Goal: Information Seeking & Learning: Check status

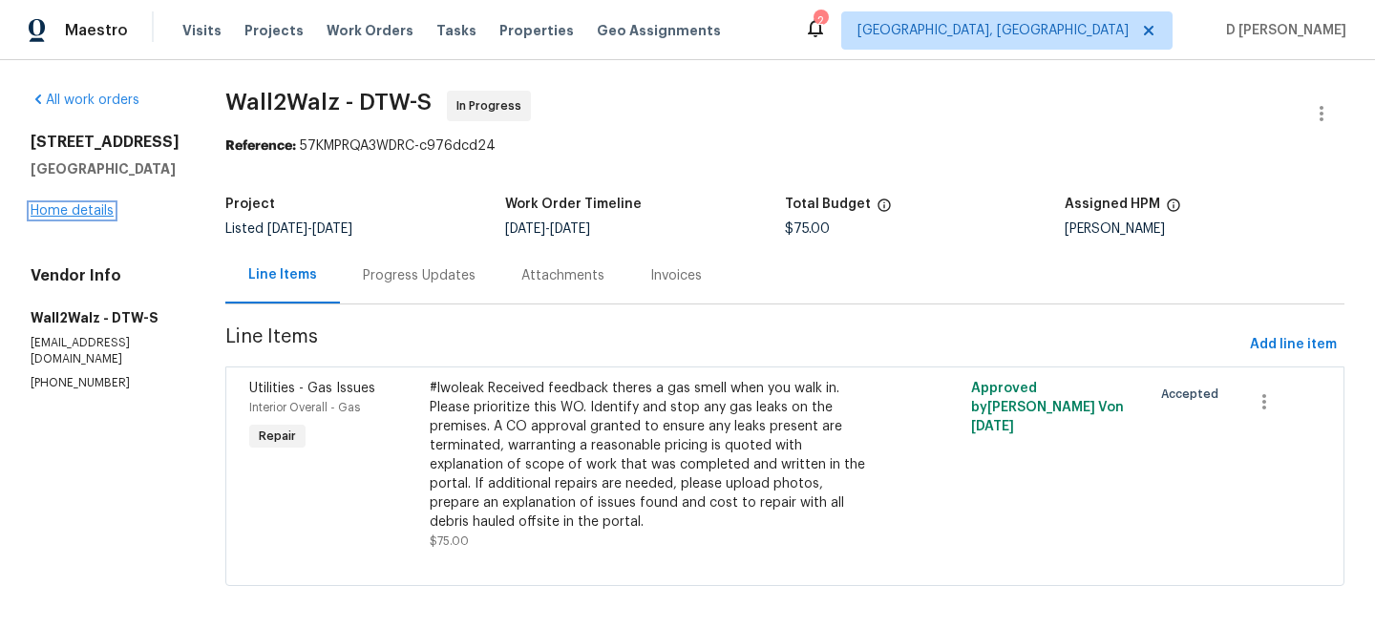
click at [78, 218] on link "Home details" at bounding box center [72, 210] width 83 height 13
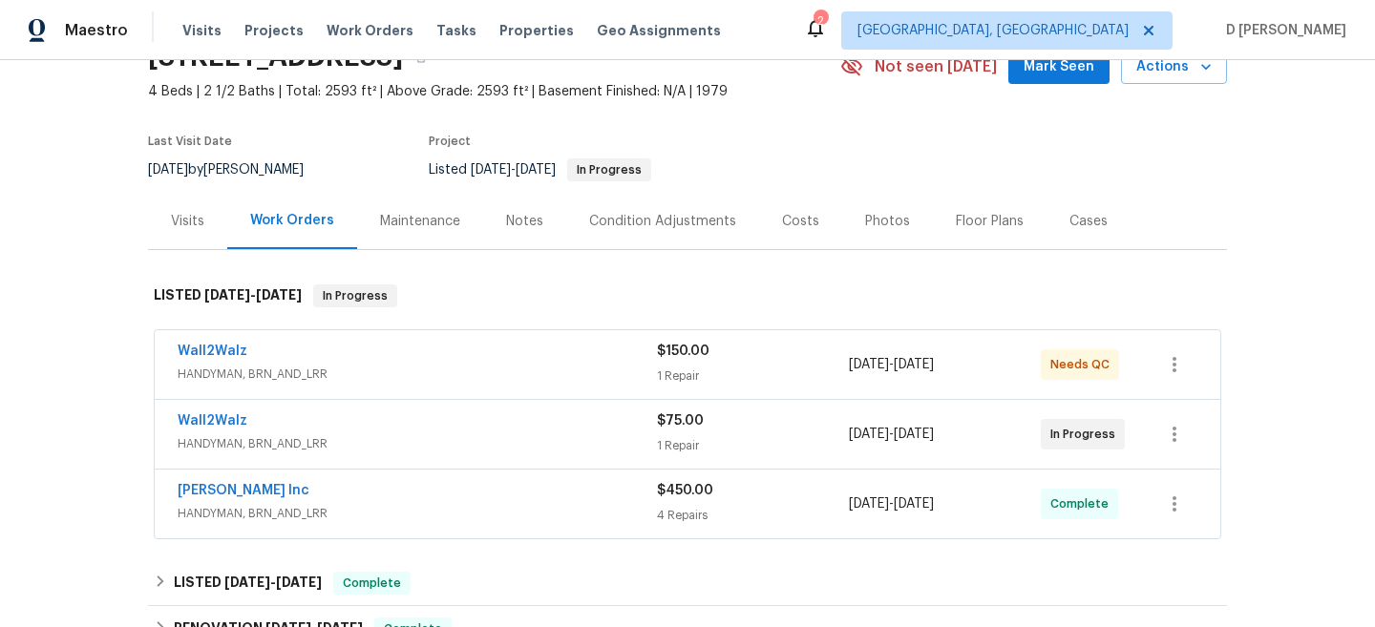
scroll to position [115, 0]
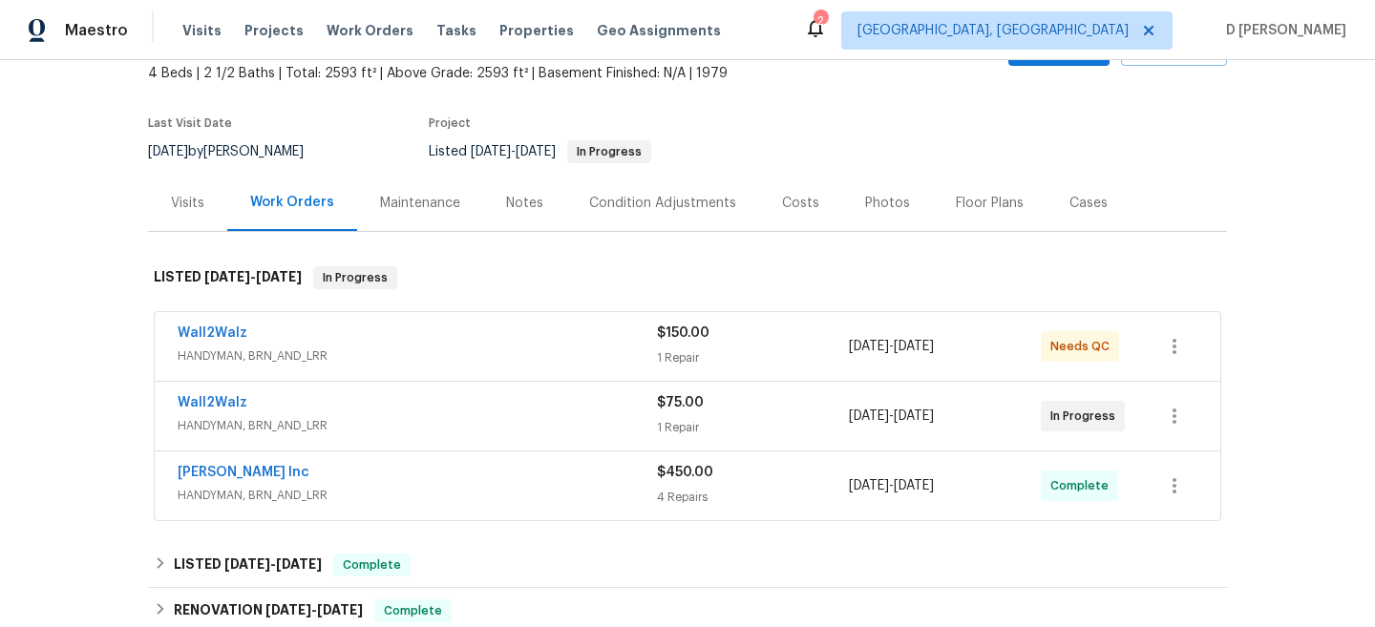
click at [329, 412] on div "Wall2Walz" at bounding box center [417, 404] width 479 height 23
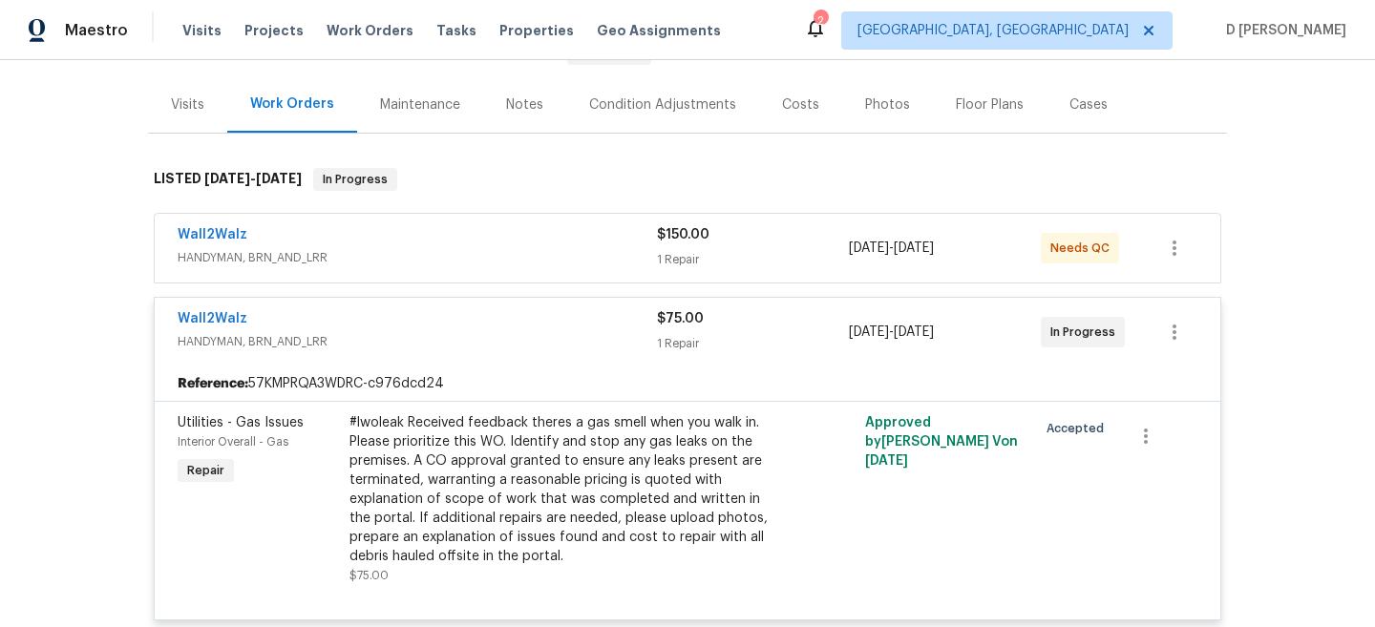
scroll to position [215, 0]
drag, startPoint x: 163, startPoint y: 318, endPoint x: 307, endPoint y: 316, distance: 144.2
click at [307, 316] on div "Wall2Walz HANDYMAN, BRN_AND_LRR $75.00 1 Repair [DATE] - [DATE] In Progress" at bounding box center [688, 330] width 1066 height 69
copy link "Wall2Walz"
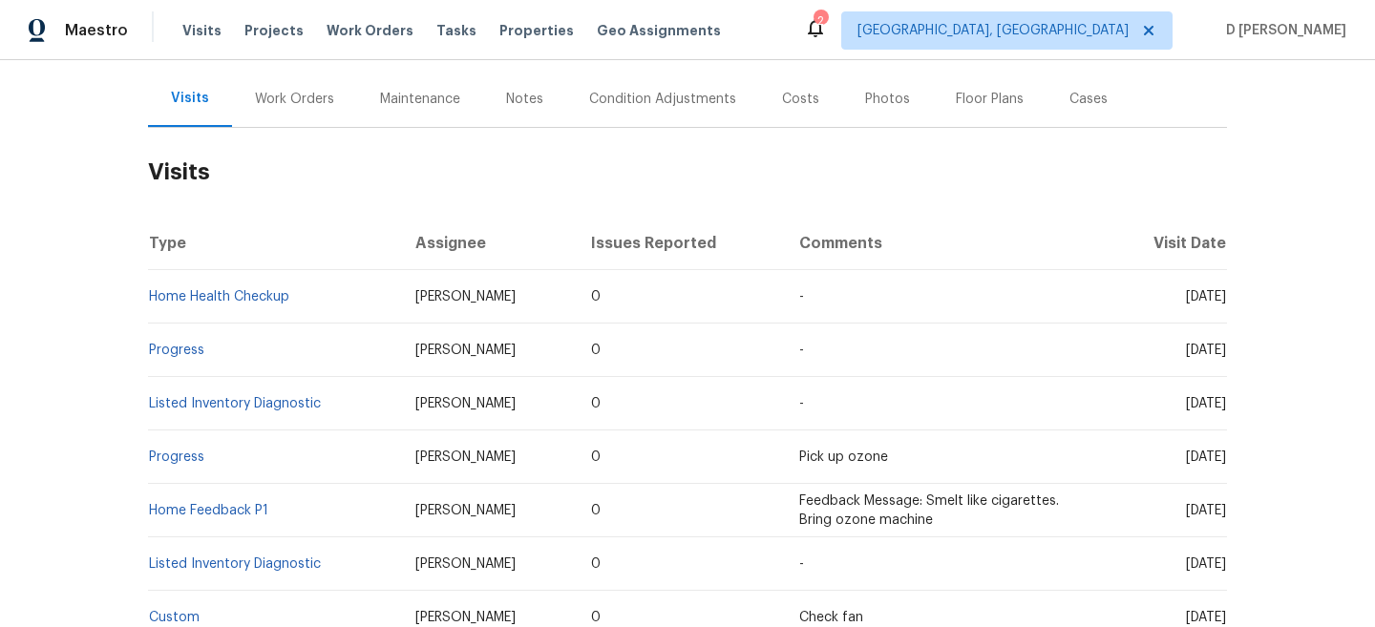
scroll to position [217, 0]
click at [293, 101] on div "Work Orders" at bounding box center [294, 101] width 79 height 19
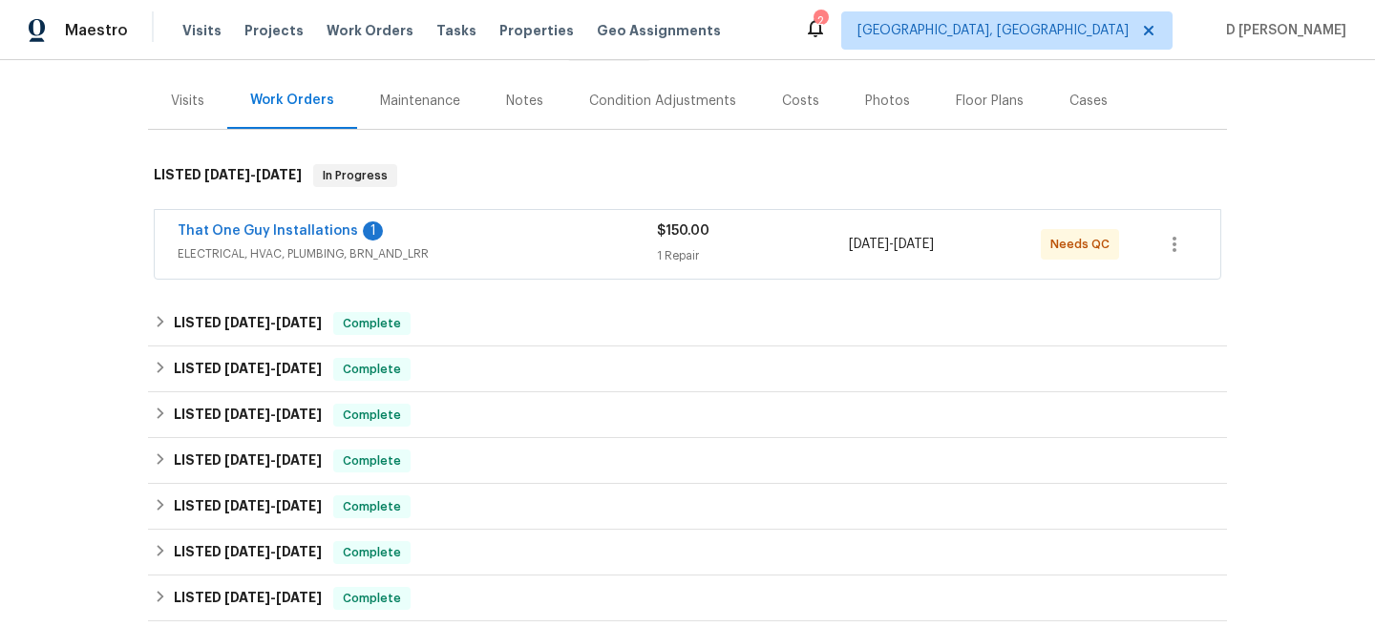
click at [423, 264] on div "That One Guy Installations 1 ELECTRICAL, HVAC, PLUMBING, BRN_AND_LRR" at bounding box center [417, 245] width 479 height 46
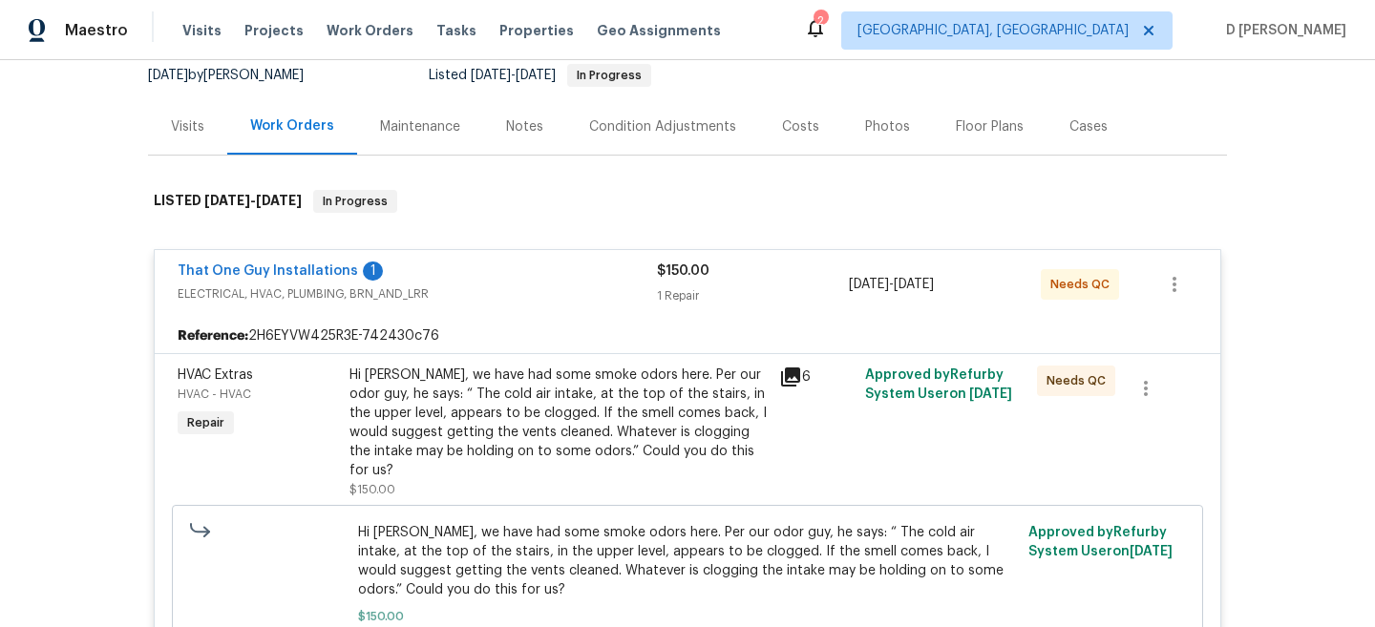
scroll to position [190, 0]
click at [409, 286] on span "ELECTRICAL, HVAC, PLUMBING, BRN_AND_LRR" at bounding box center [417, 295] width 479 height 19
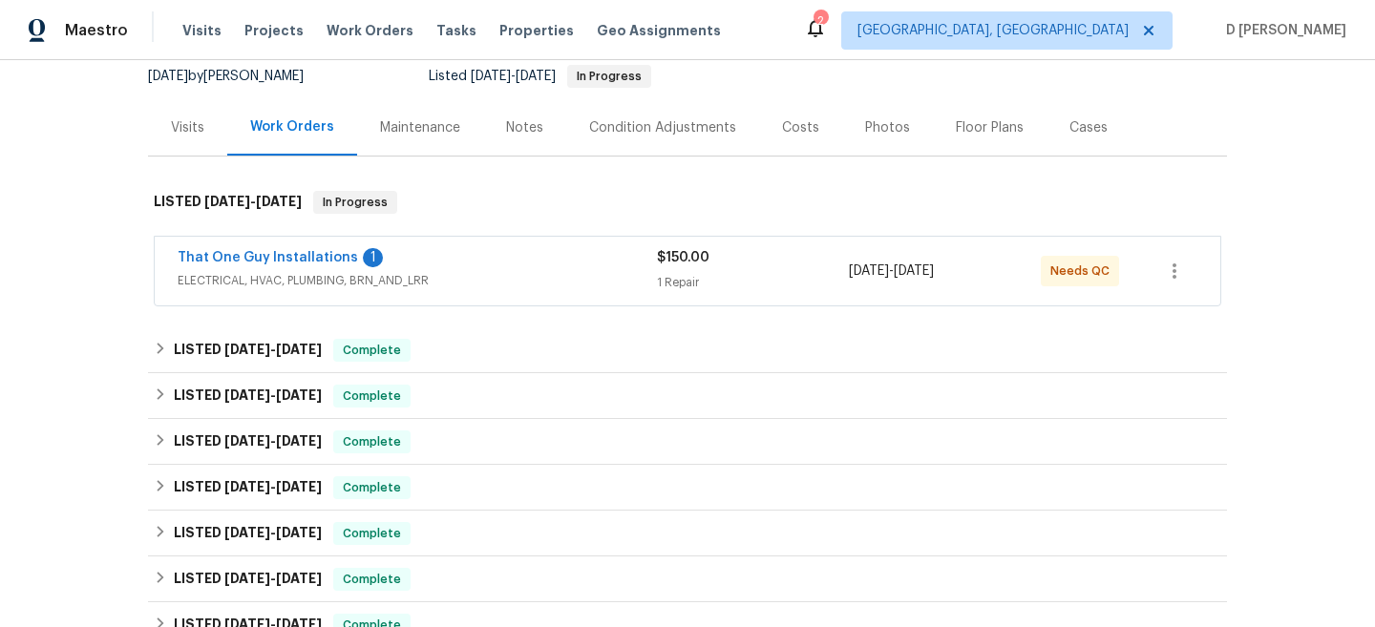
click at [273, 289] on span "ELECTRICAL, HVAC, PLUMBING, BRN_AND_LRR" at bounding box center [417, 280] width 479 height 19
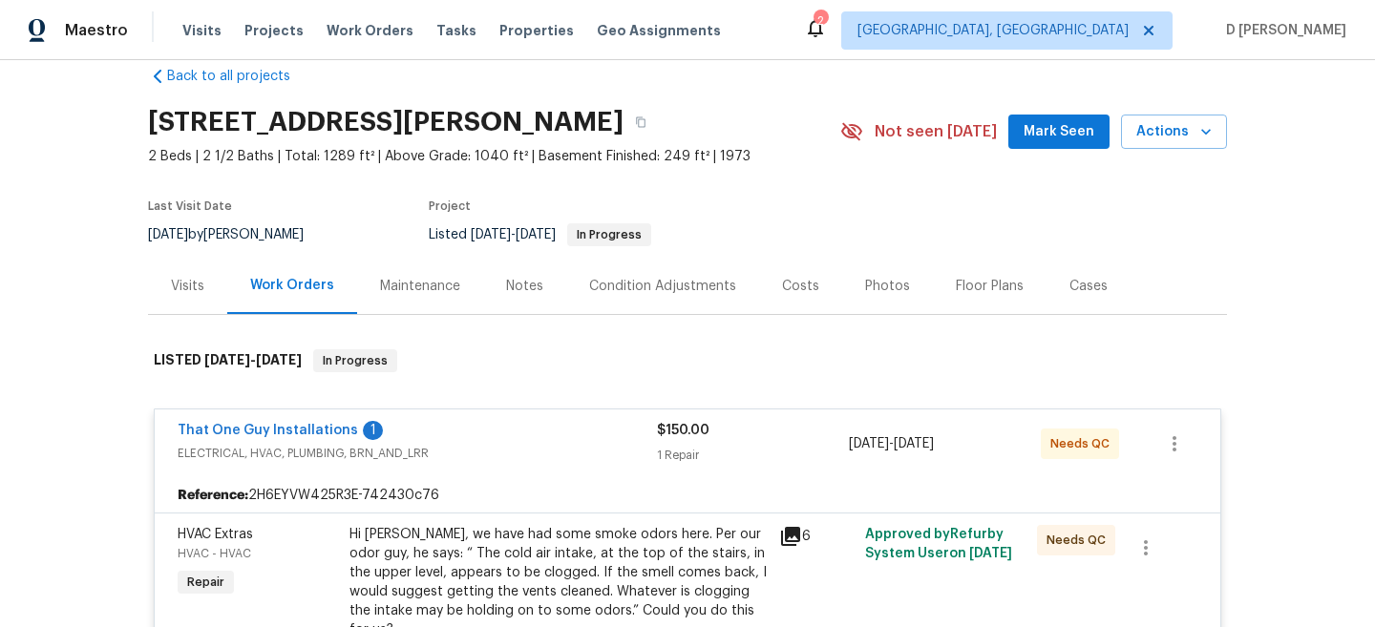
scroll to position [33, 0]
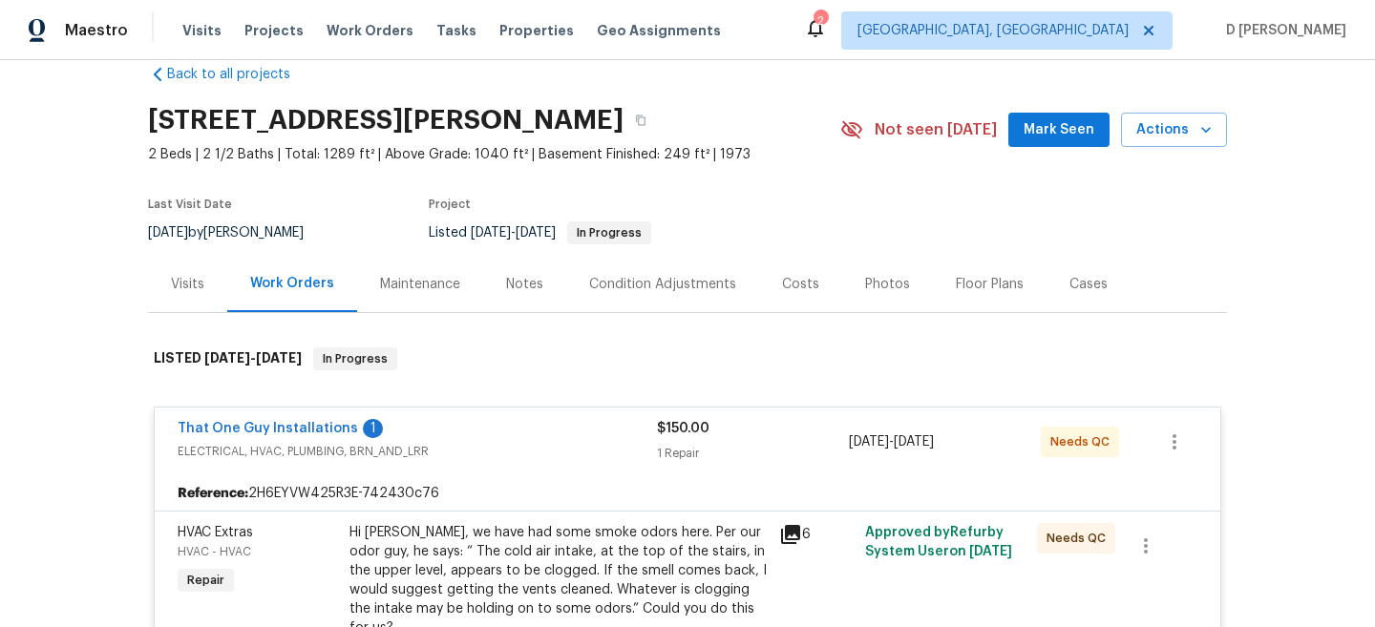
click at [199, 281] on div "Visits" at bounding box center [187, 284] width 33 height 19
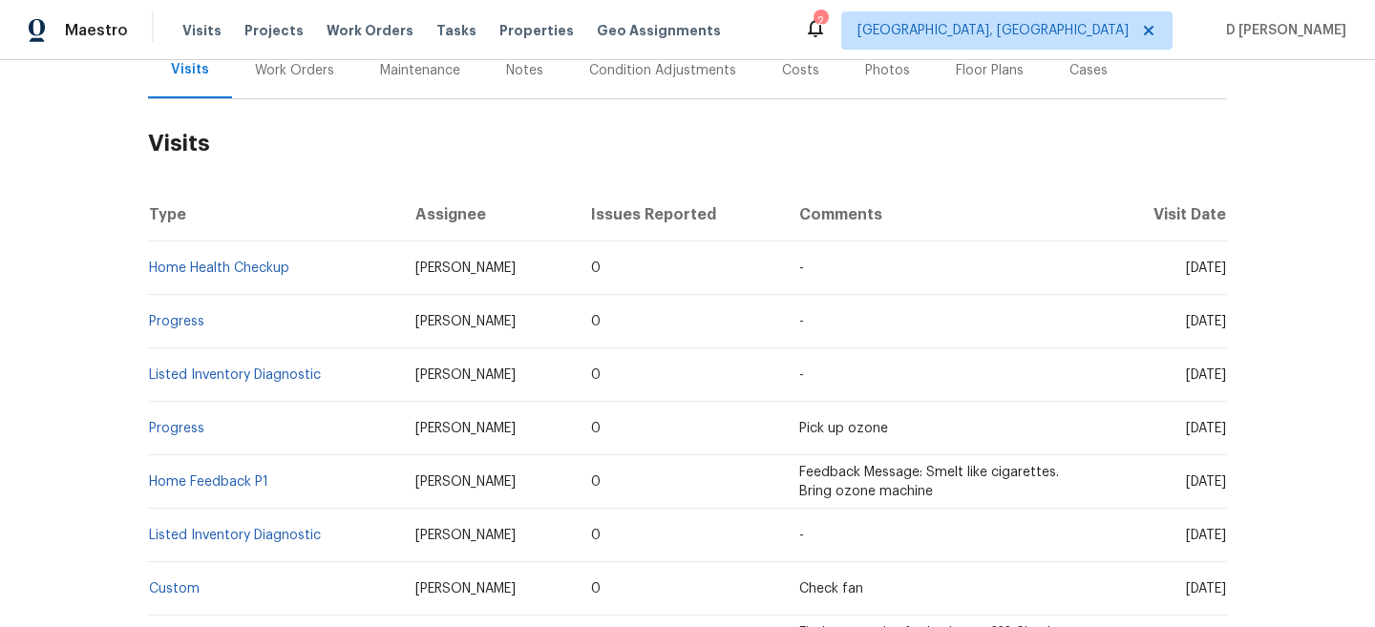
scroll to position [271, 0]
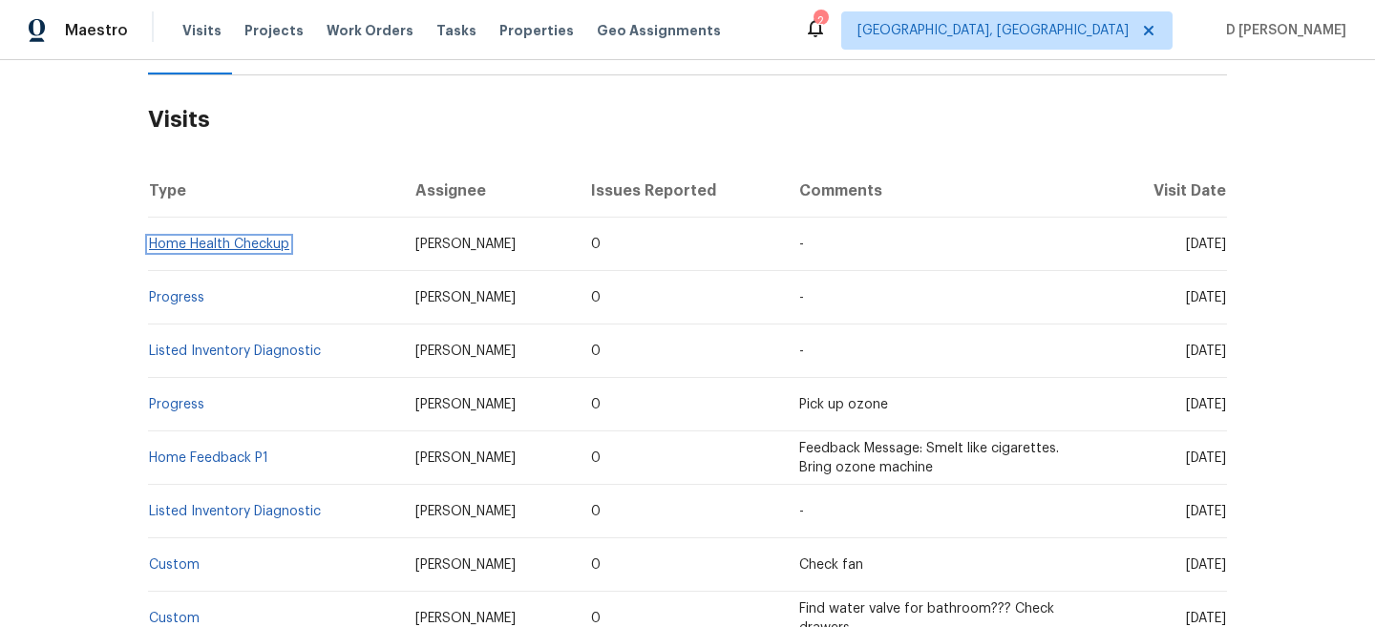
click at [243, 244] on link "Home Health Checkup" at bounding box center [219, 244] width 140 height 13
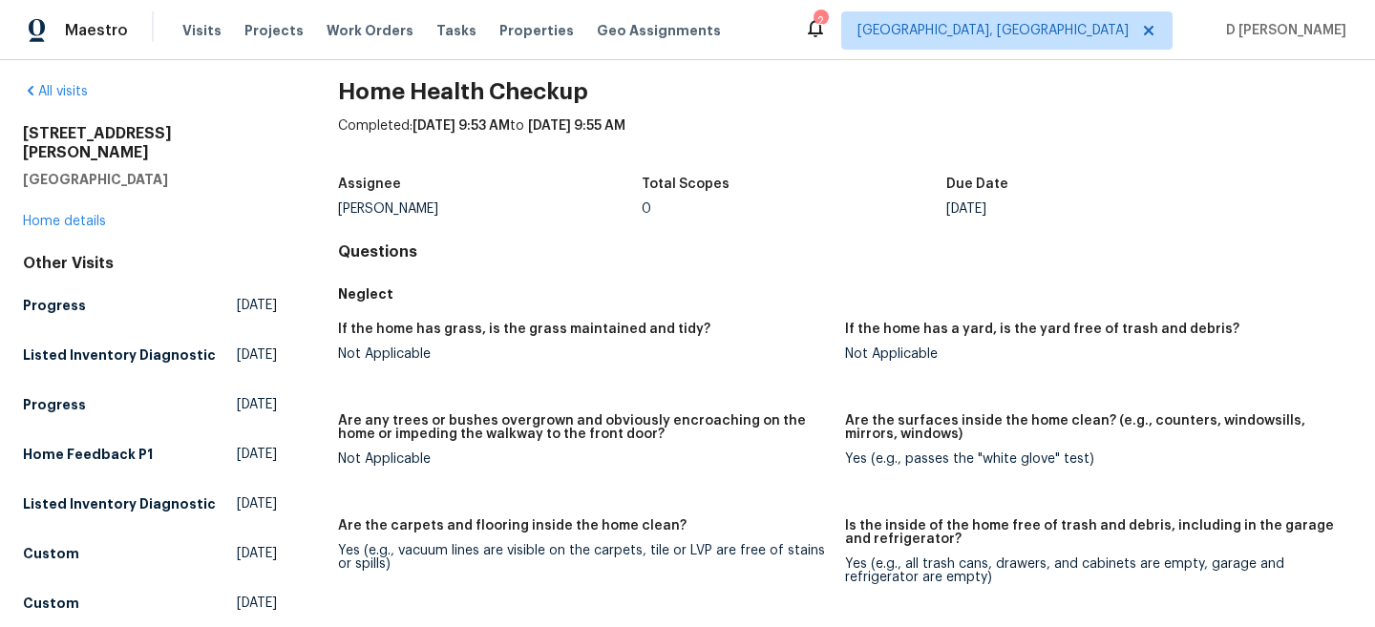
scroll to position [18, 0]
click at [490, 414] on h5 "Are any trees or bushes overgrown and obviously encroaching on the home or impe…" at bounding box center [584, 426] width 492 height 27
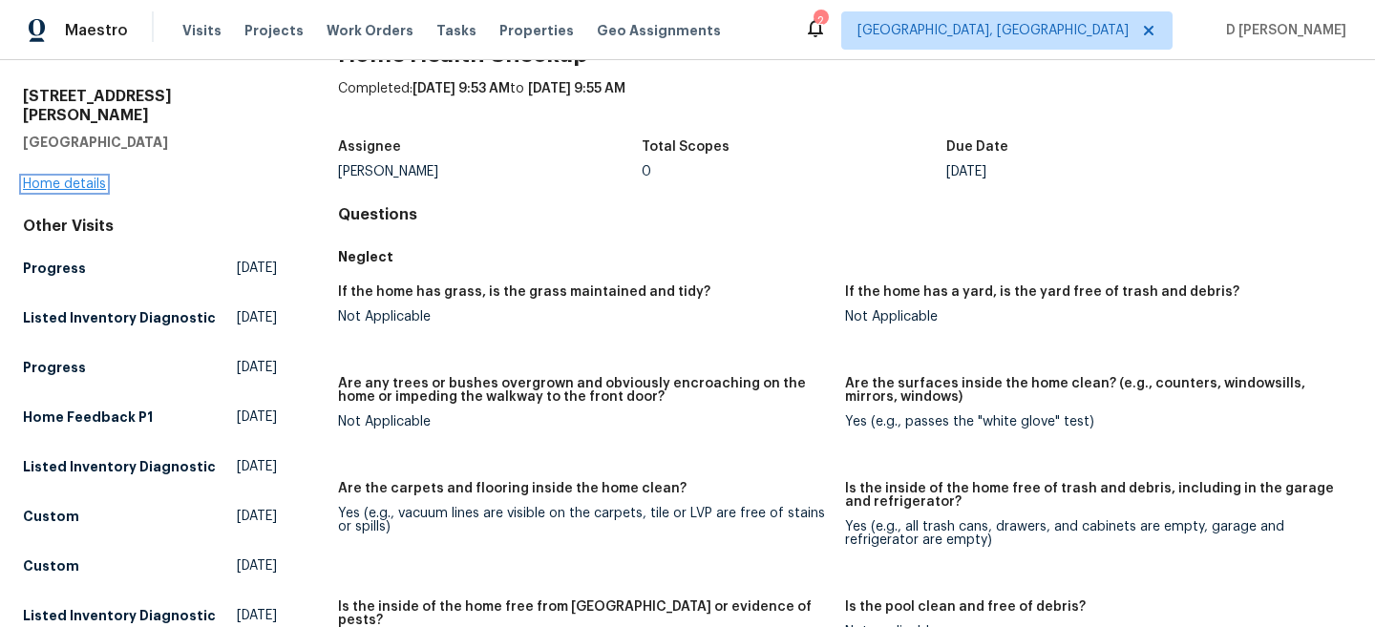
click at [53, 178] on link "Home details" at bounding box center [64, 184] width 83 height 13
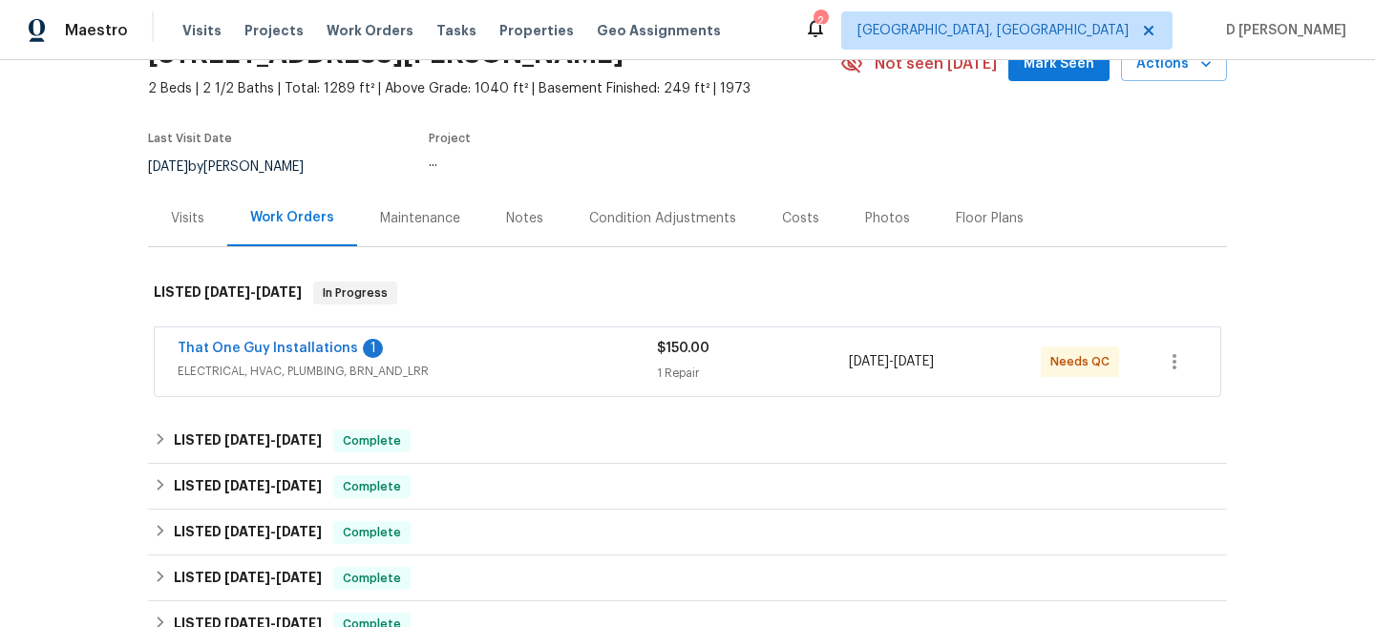
scroll to position [128, 0]
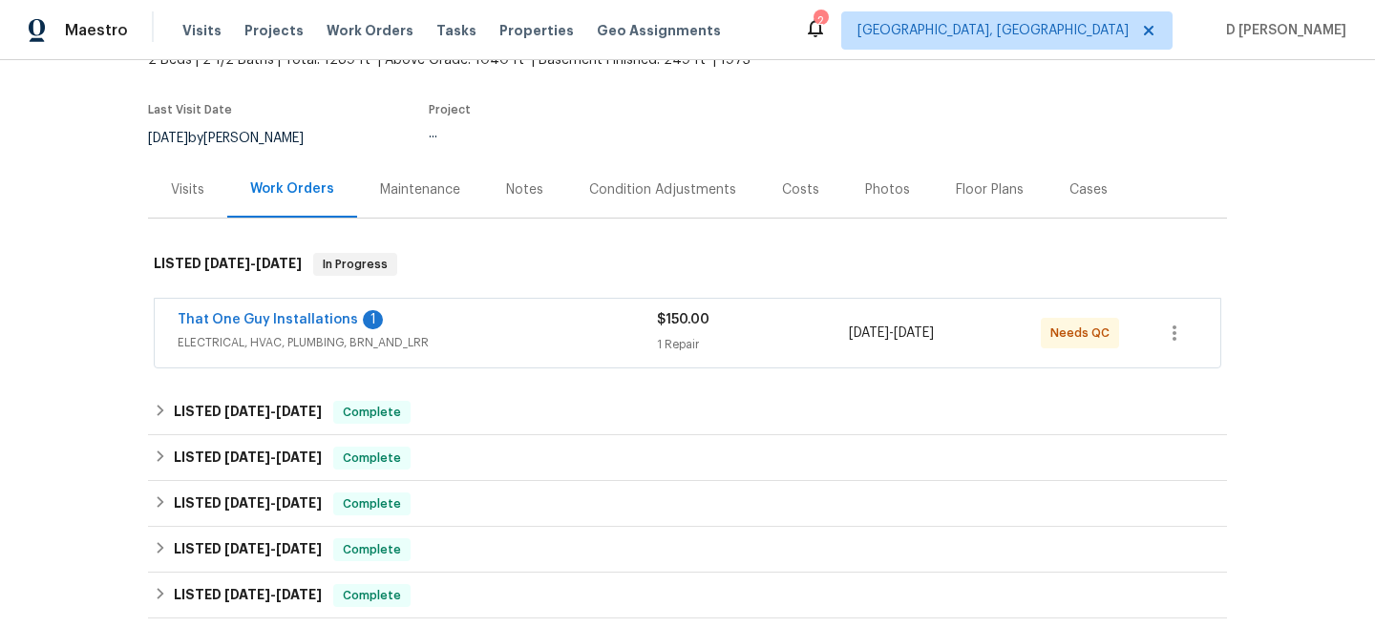
click at [168, 184] on div "Visits" at bounding box center [187, 189] width 79 height 56
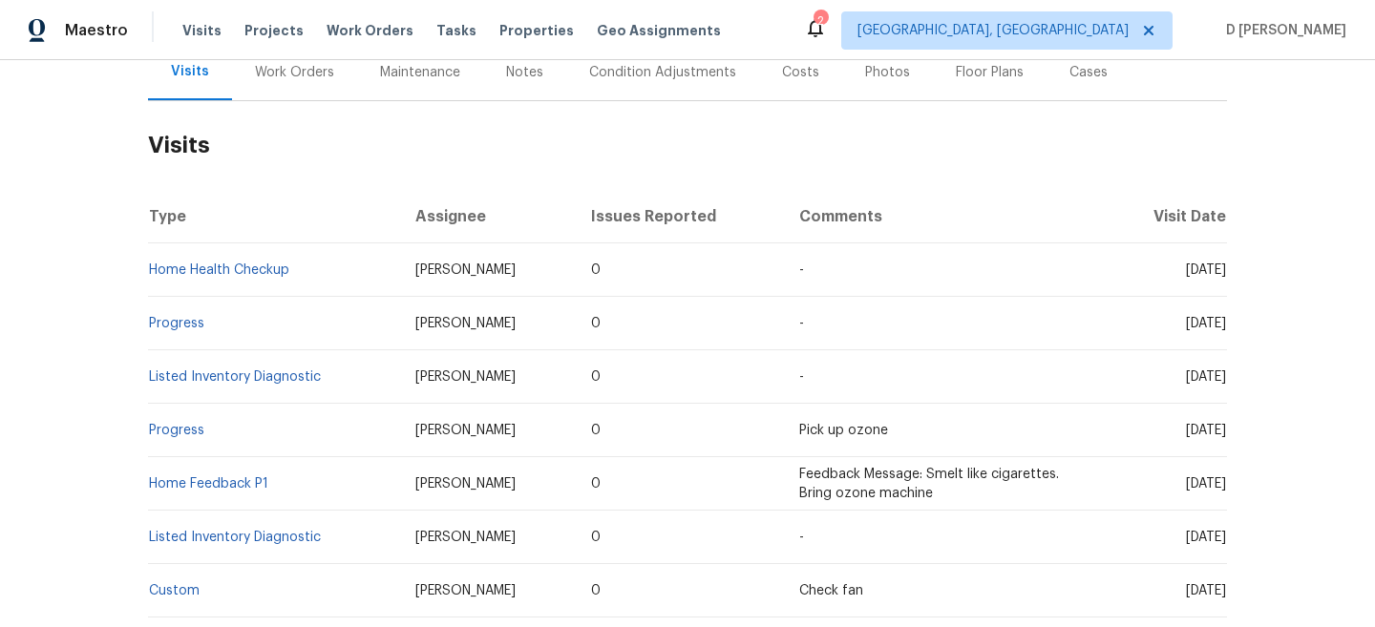
scroll to position [247, 0]
drag, startPoint x: 291, startPoint y: 274, endPoint x: 165, endPoint y: 268, distance: 126.2
click at [165, 268] on td "Home Health Checkup" at bounding box center [274, 268] width 252 height 53
drag, startPoint x: 482, startPoint y: 269, endPoint x: 358, endPoint y: 264, distance: 124.3
click at [400, 264] on td "Andrew McCuskey" at bounding box center [488, 268] width 176 height 53
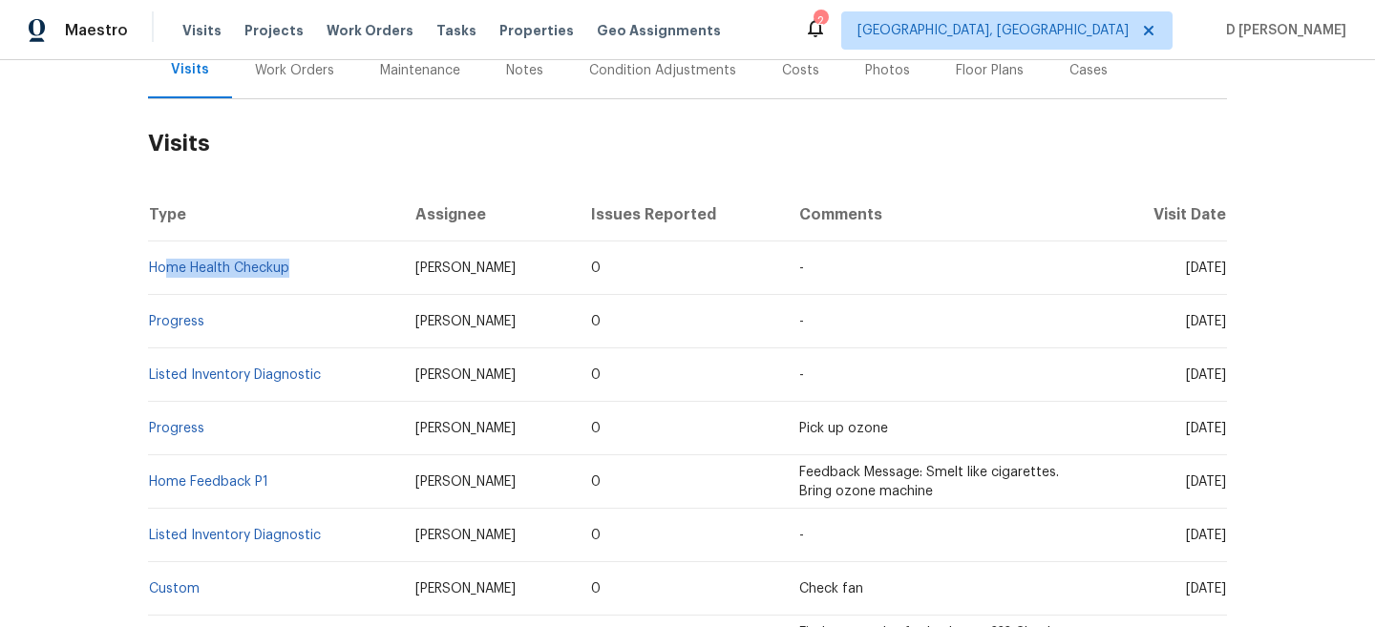
copy span "Andrew McCuskey"
drag, startPoint x: 296, startPoint y: 273, endPoint x: 150, endPoint y: 267, distance: 146.2
click at [150, 267] on td "Home Health Checkup" at bounding box center [274, 268] width 252 height 53
copy link "Home Health Checkup"
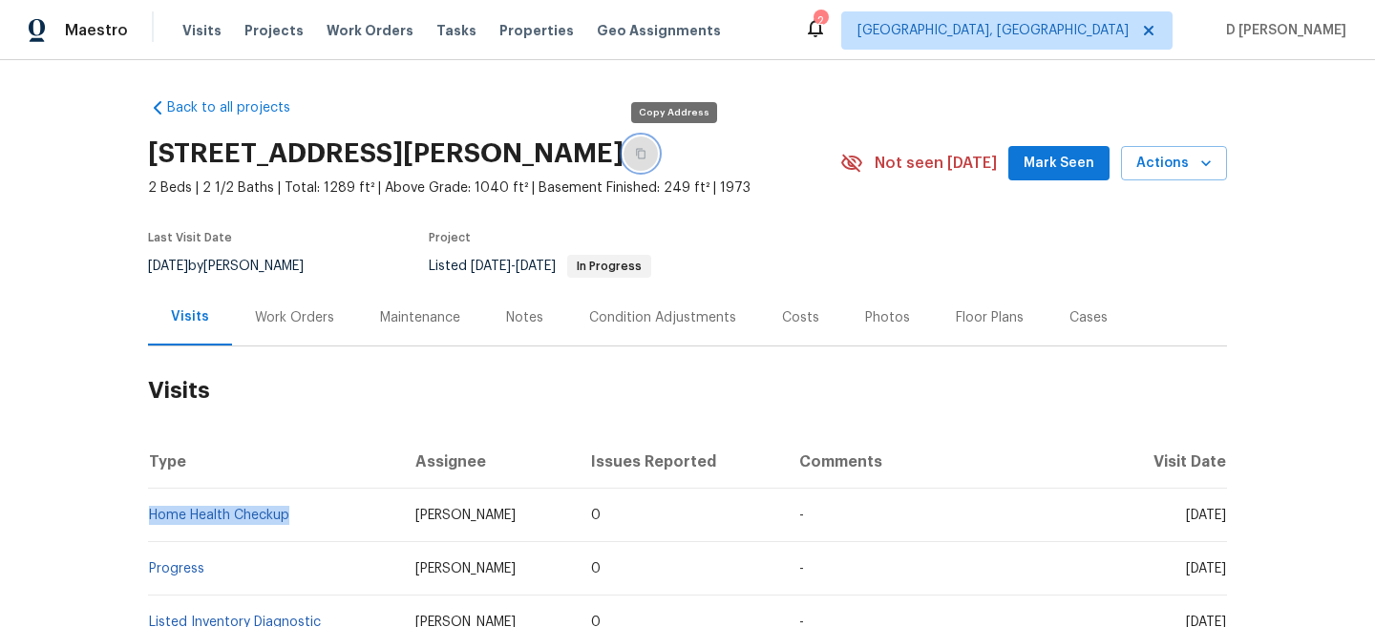
click at [658, 148] on button "button" at bounding box center [641, 154] width 34 height 34
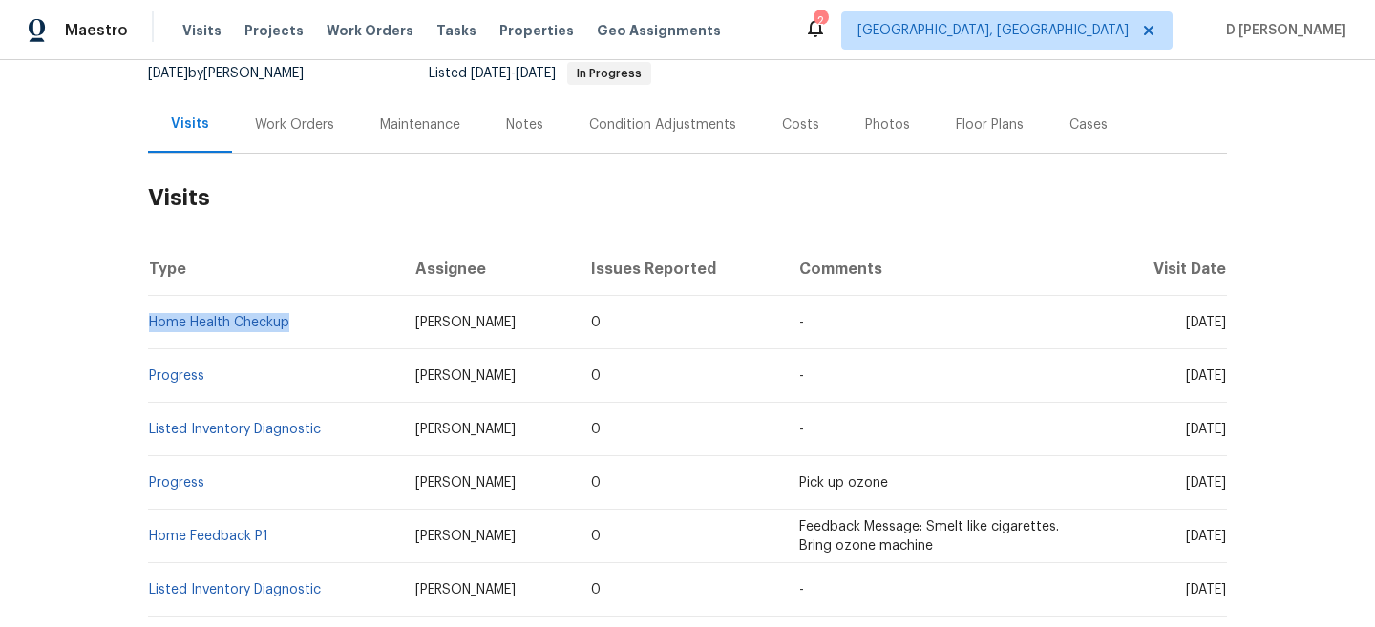
copy link "Home Health Checkup"
